Goal: Navigation & Orientation: Understand site structure

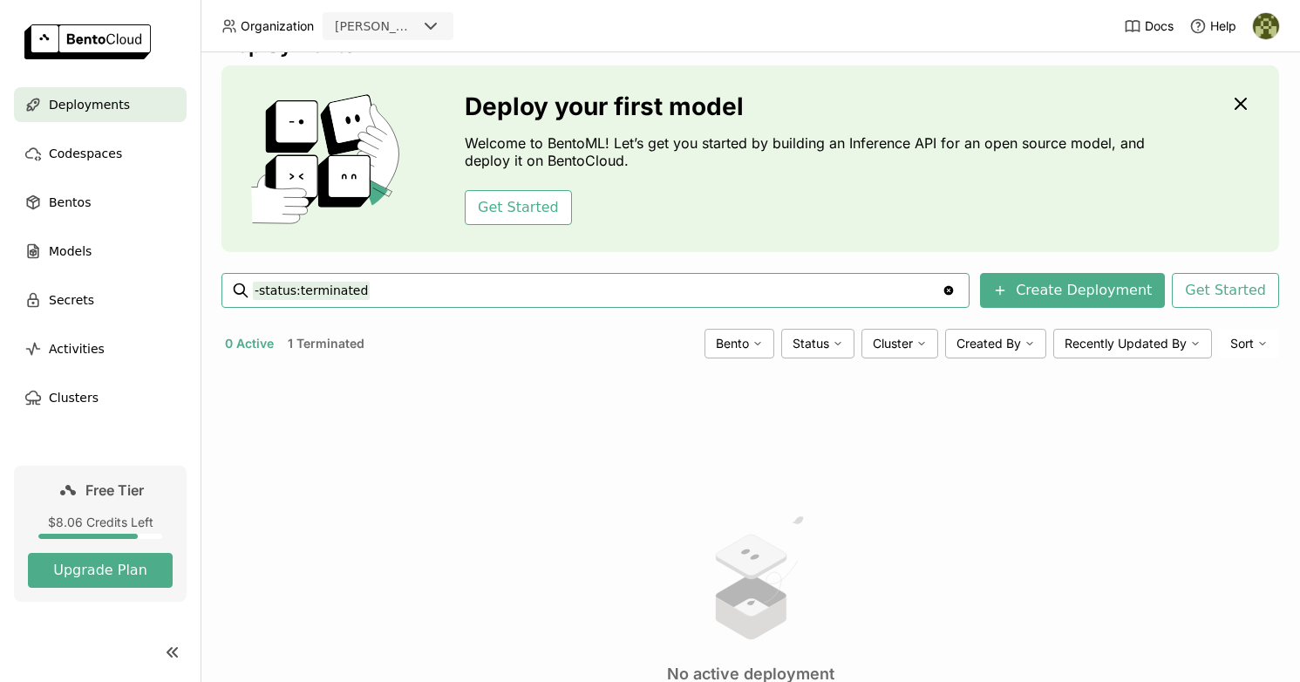
scroll to position [46, 0]
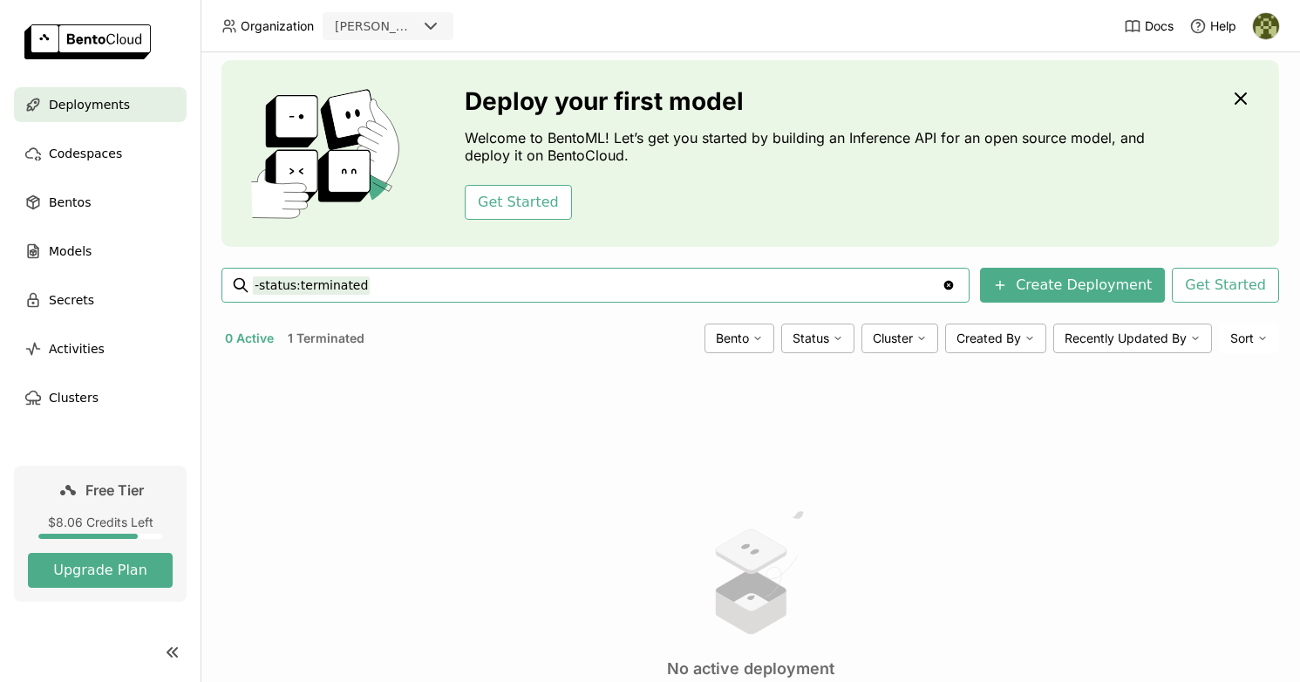
click at [336, 338] on button "1 Terminated" at bounding box center [326, 338] width 84 height 23
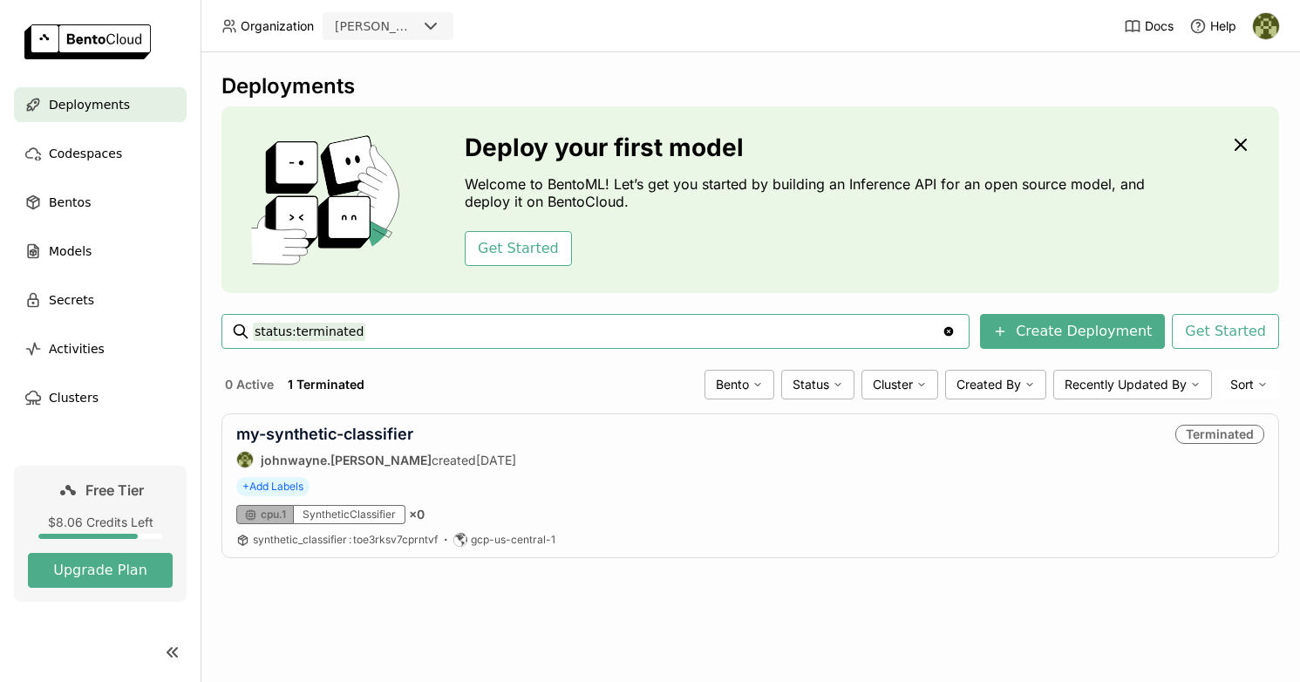
click at [426, 31] on icon at bounding box center [430, 26] width 21 height 21
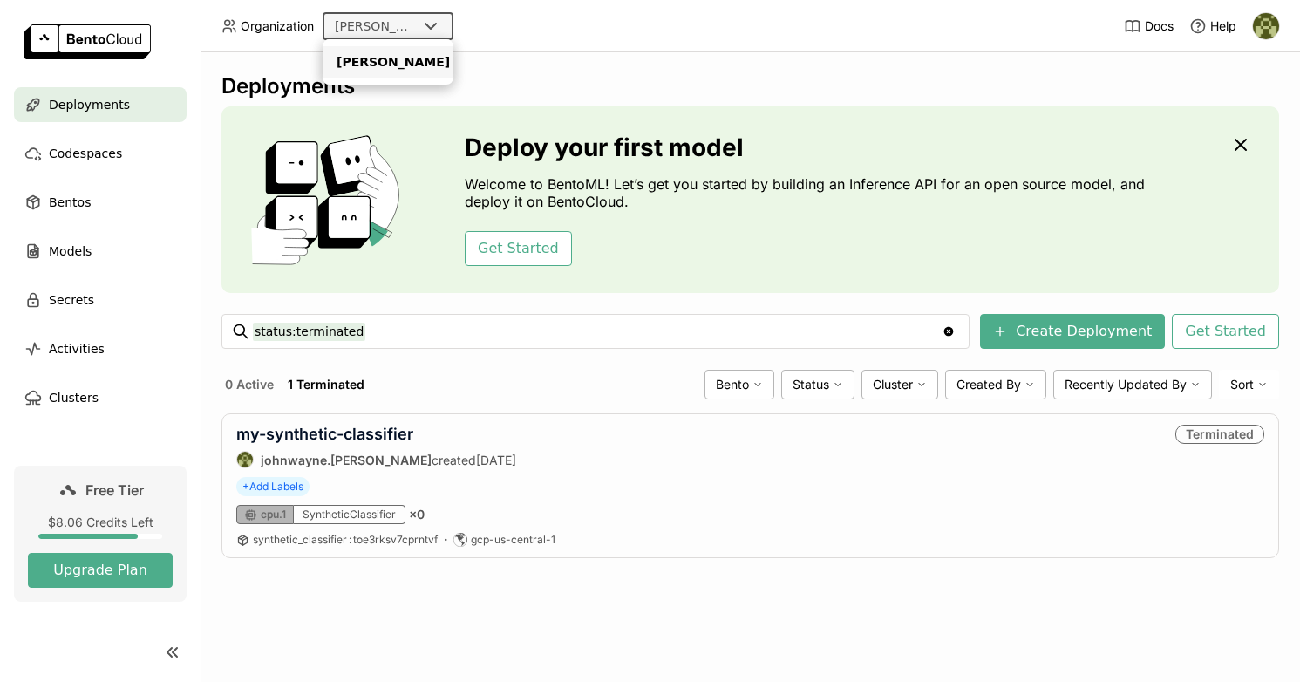
click at [566, 51] on header "Organization bentoml-[PERSON_NAME] Docs Help" at bounding box center [650, 26] width 1300 height 52
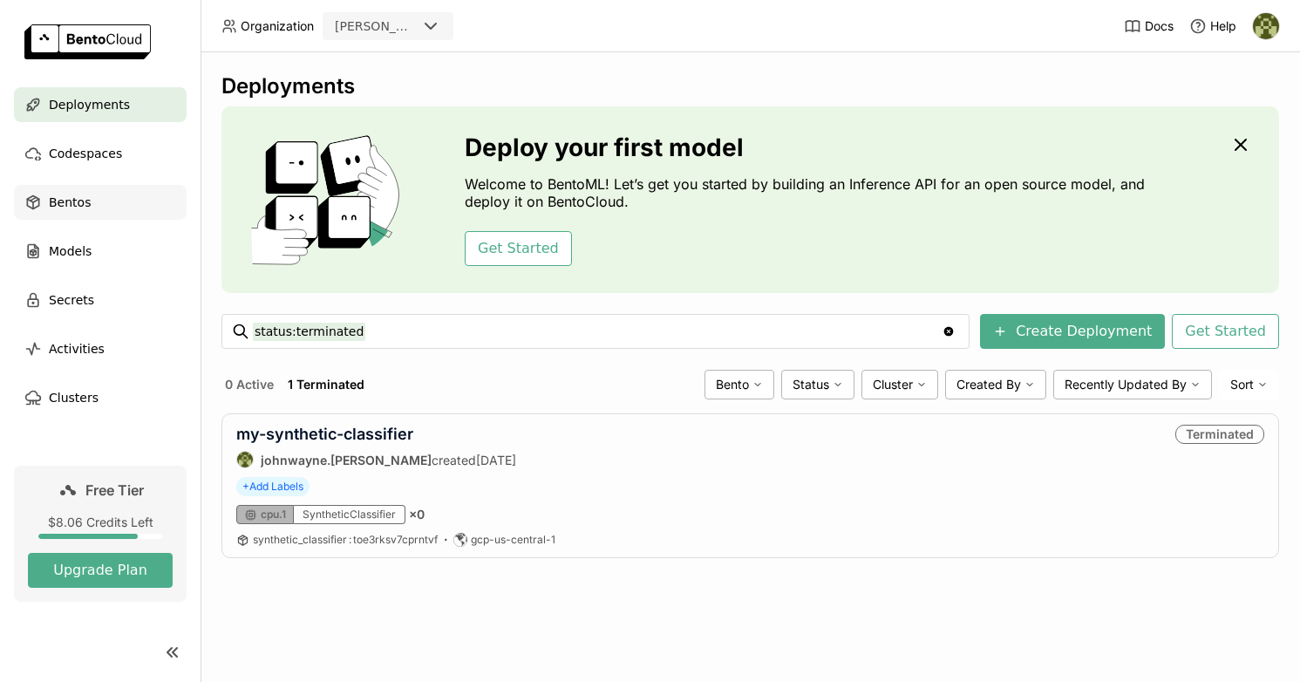
click at [74, 213] on div "Bentos" at bounding box center [100, 202] width 173 height 35
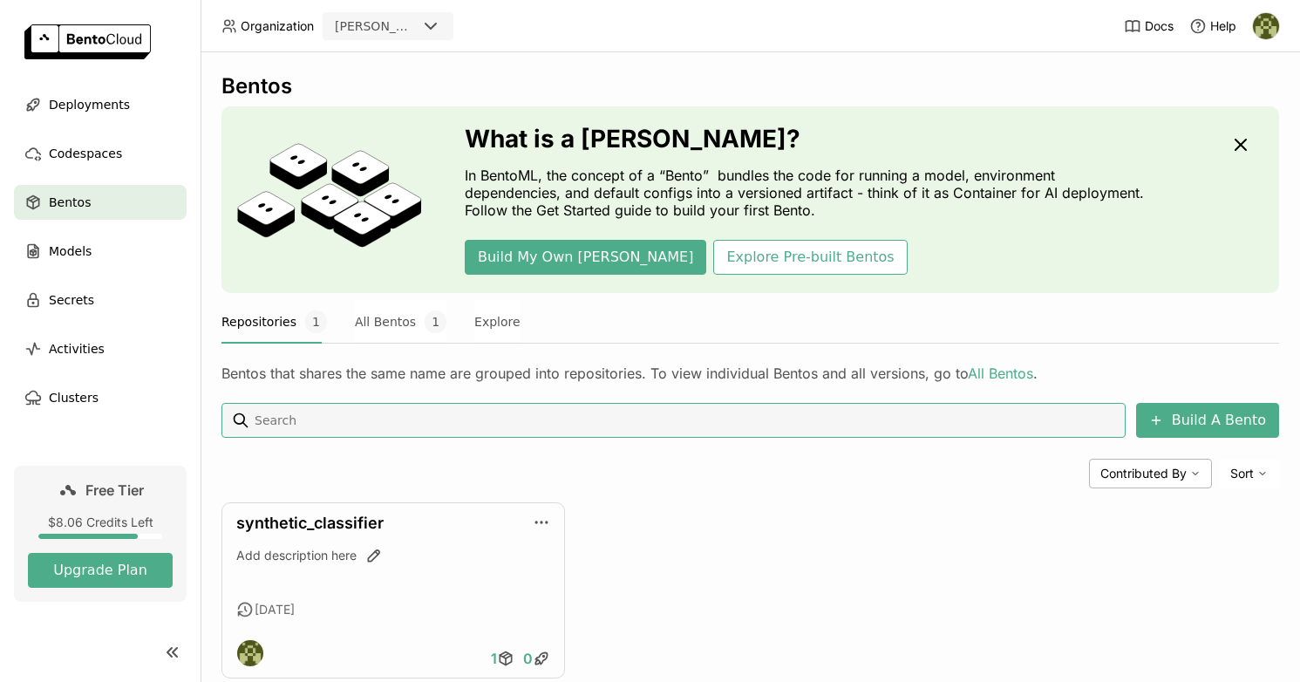
scroll to position [44, 0]
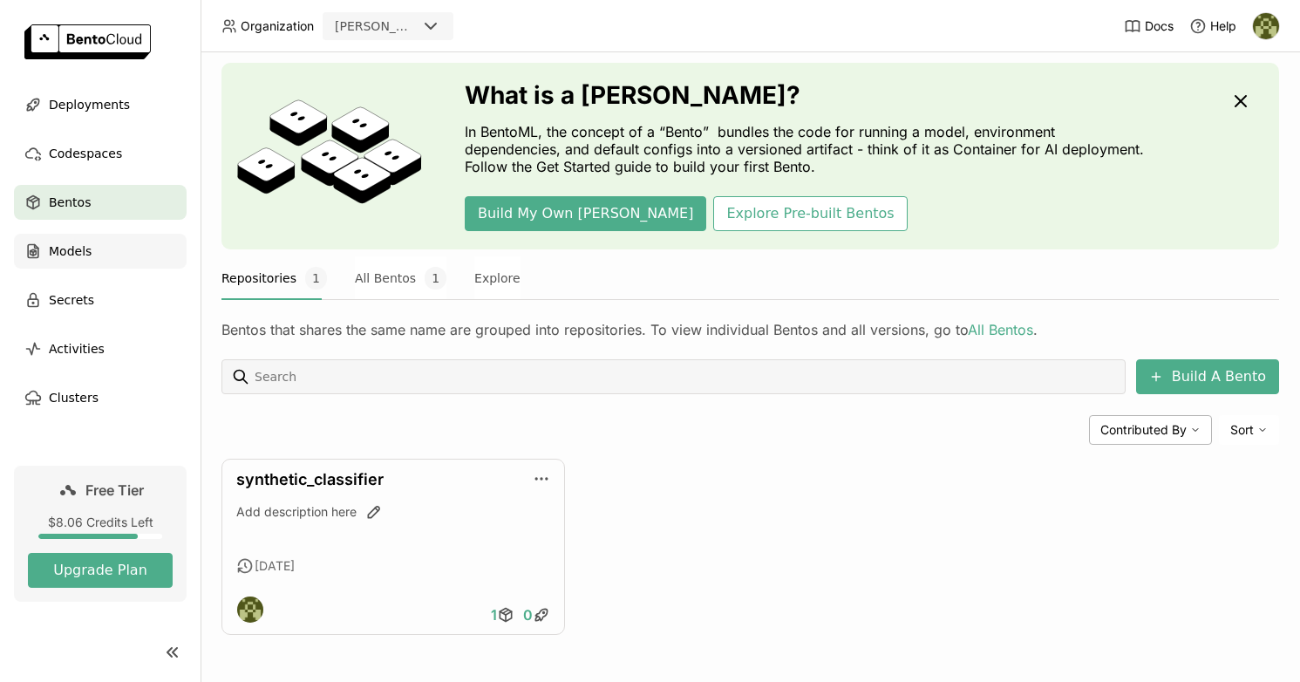
click at [78, 256] on span "Models" at bounding box center [70, 251] width 43 height 21
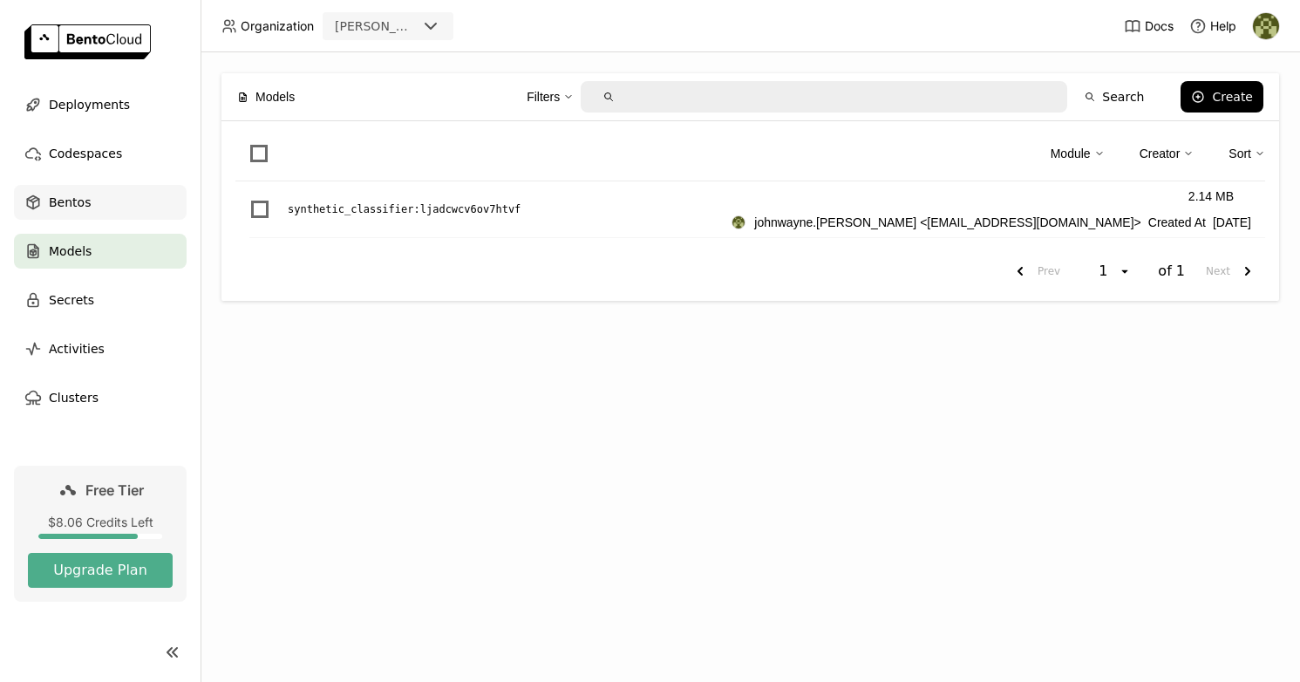
click at [90, 200] on div "Bentos" at bounding box center [100, 202] width 173 height 35
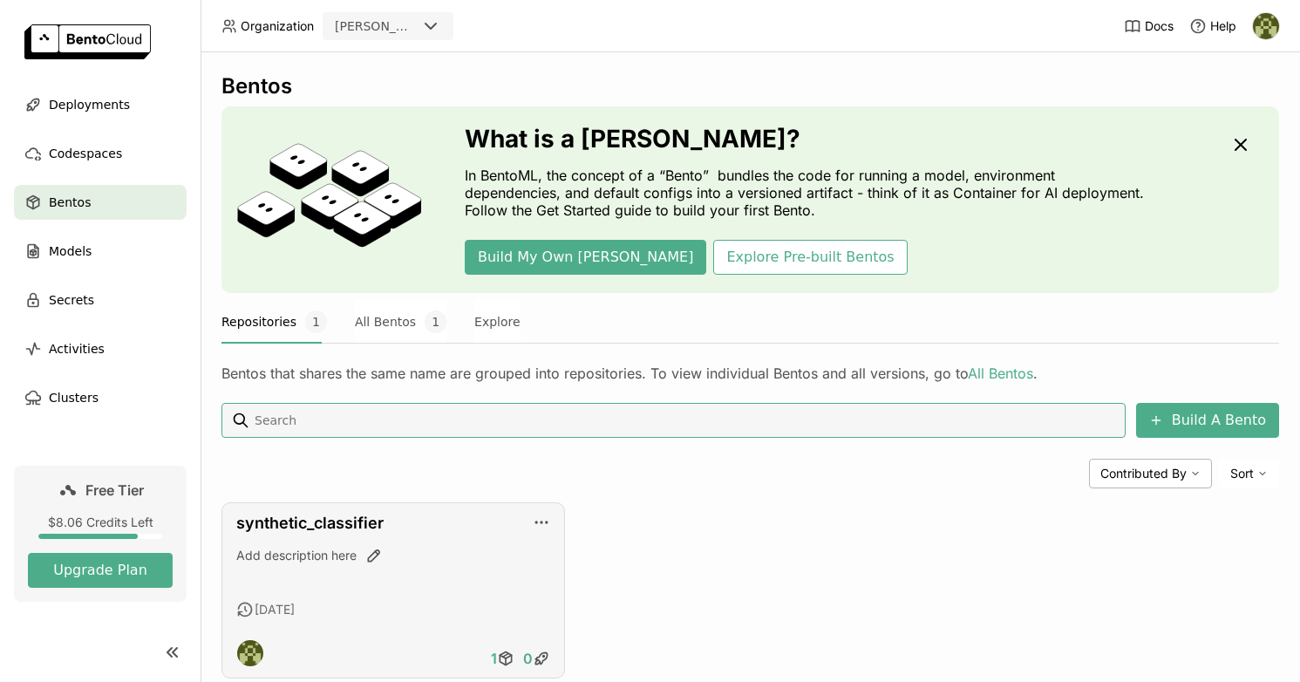
click at [397, 576] on div "Add description here" at bounding box center [393, 569] width 314 height 47
click at [377, 556] on icon "button" at bounding box center [373, 554] width 17 height 17
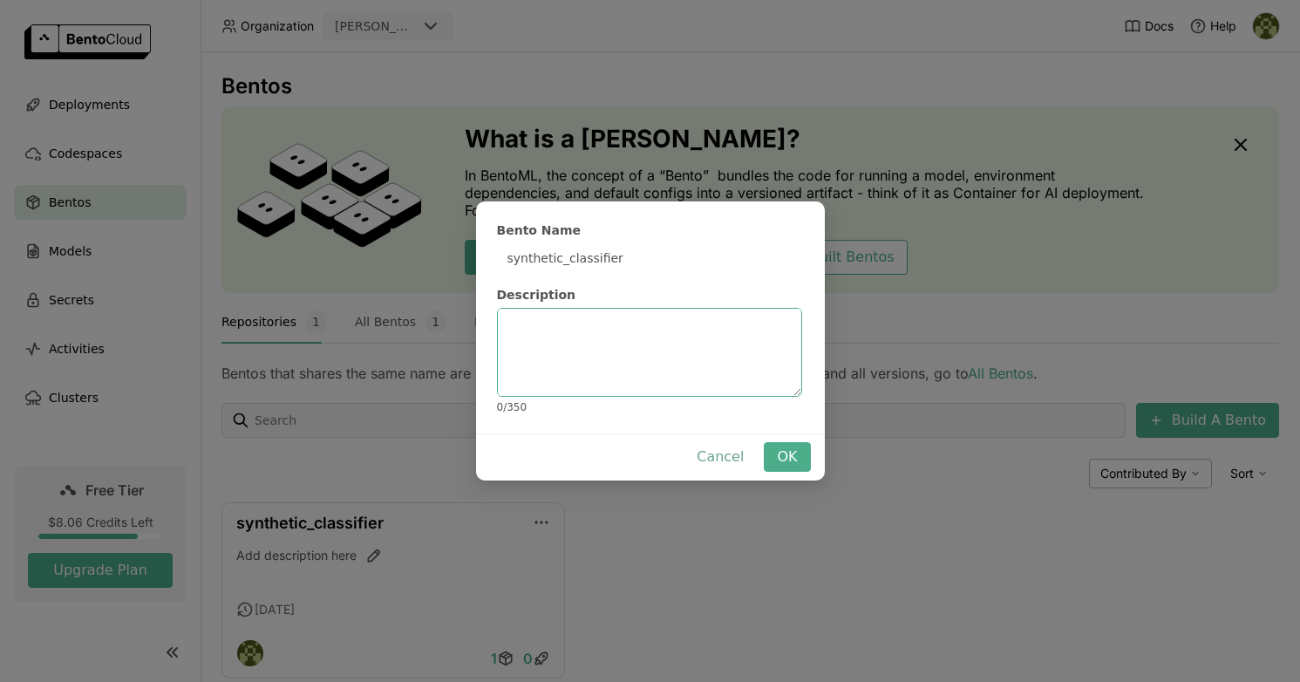
click at [720, 458] on button "Cancel" at bounding box center [719, 457] width 73 height 30
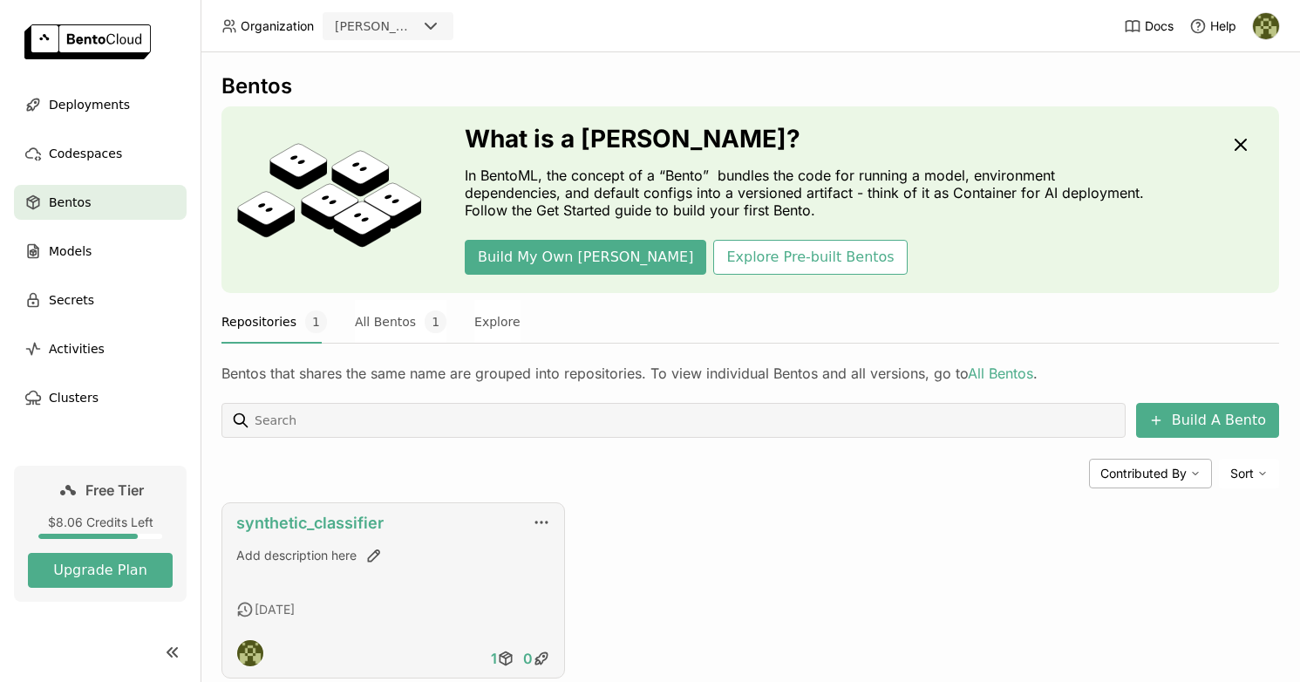
click at [333, 517] on link "synthetic_classifier" at bounding box center [309, 522] width 147 height 18
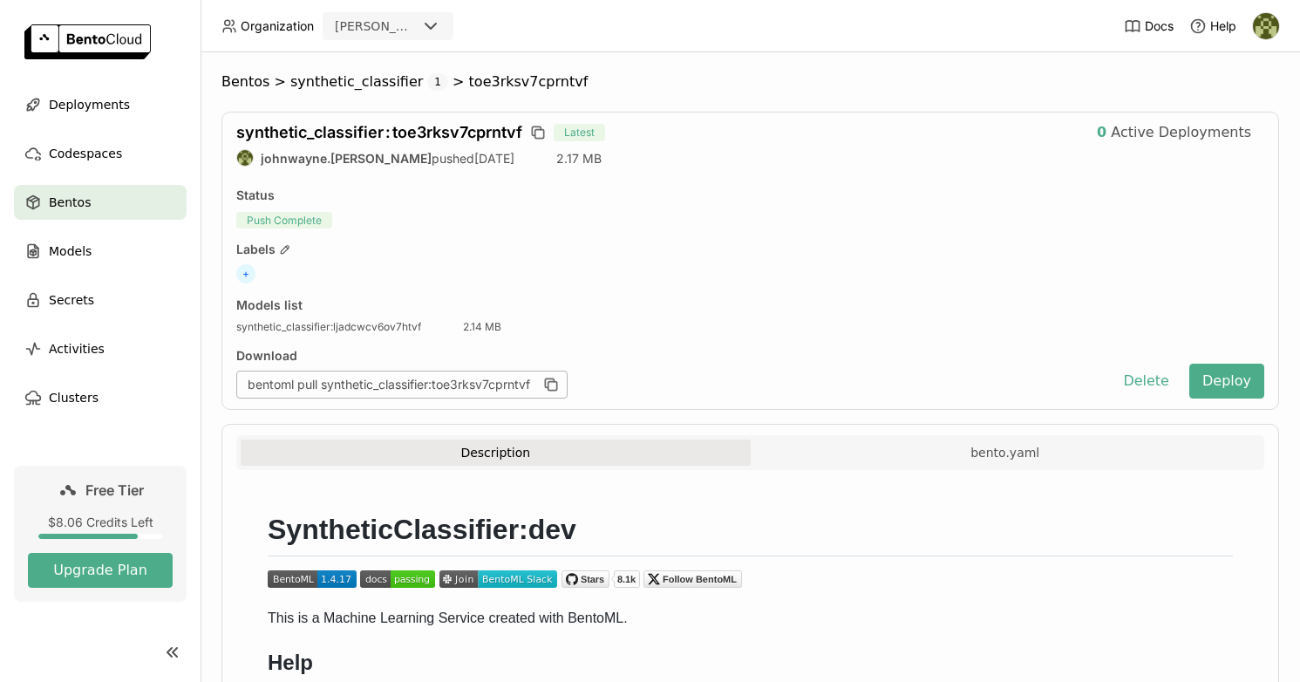
scroll to position [208, 0]
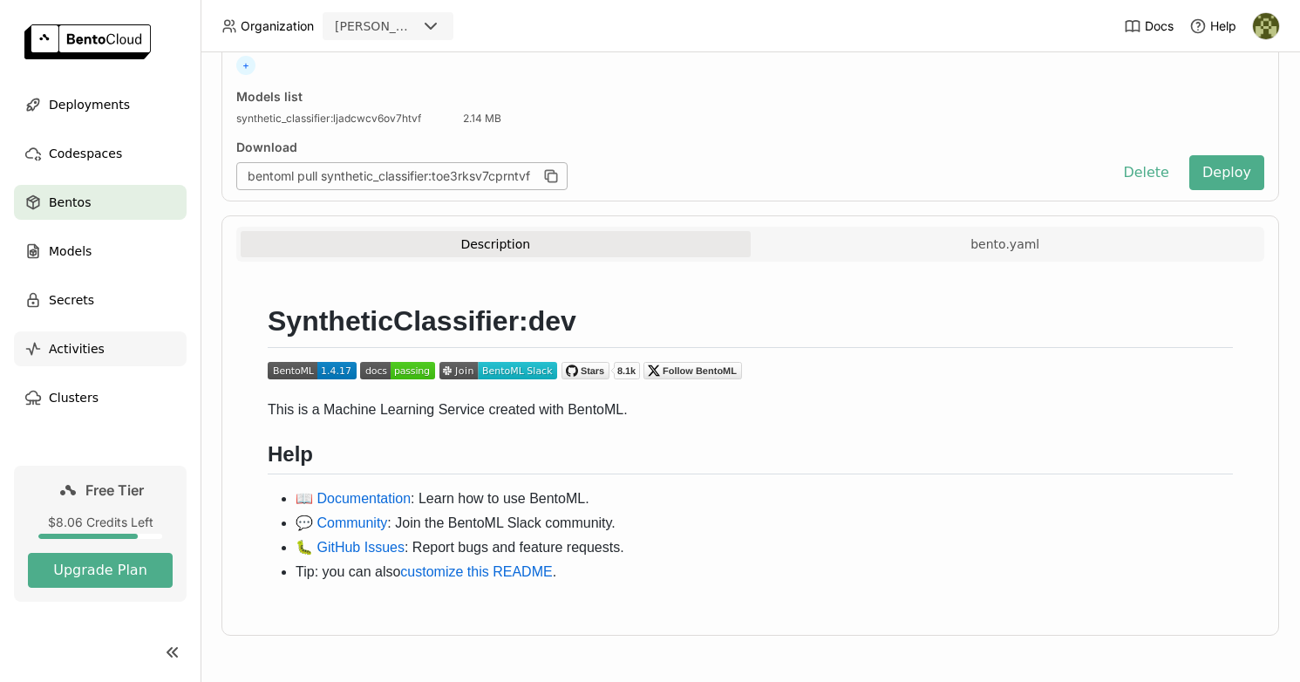
click at [87, 353] on span "Activities" at bounding box center [77, 348] width 56 height 21
